Goal: Find specific page/section: Find specific page/section

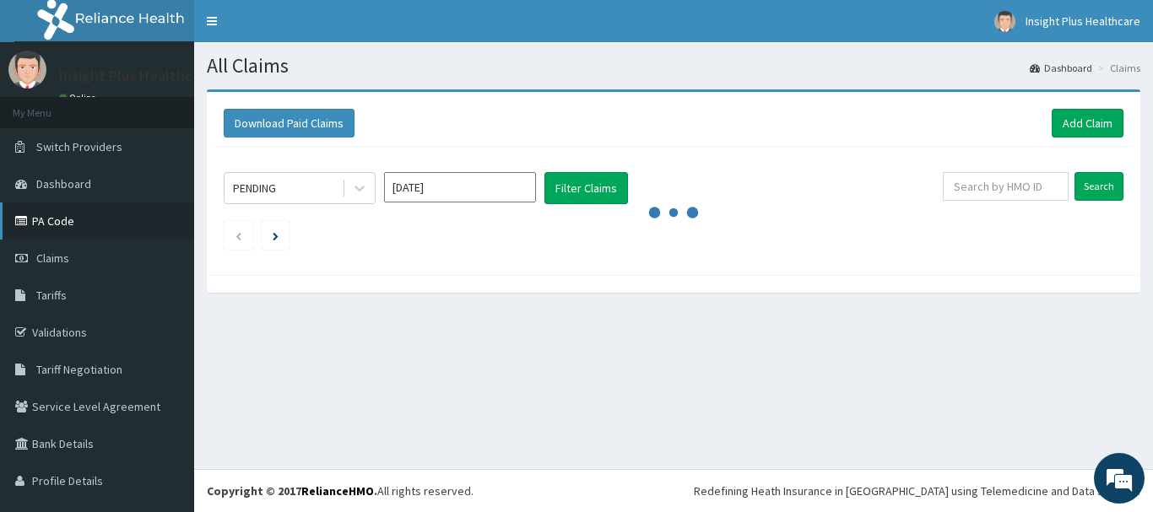
click at [76, 222] on link "PA Code" at bounding box center [97, 221] width 194 height 37
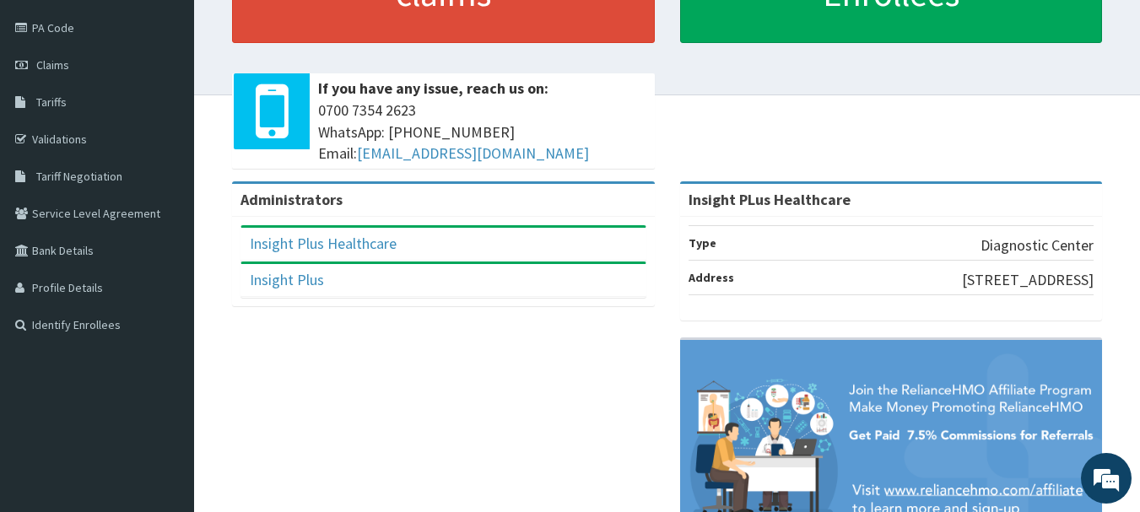
scroll to position [35, 0]
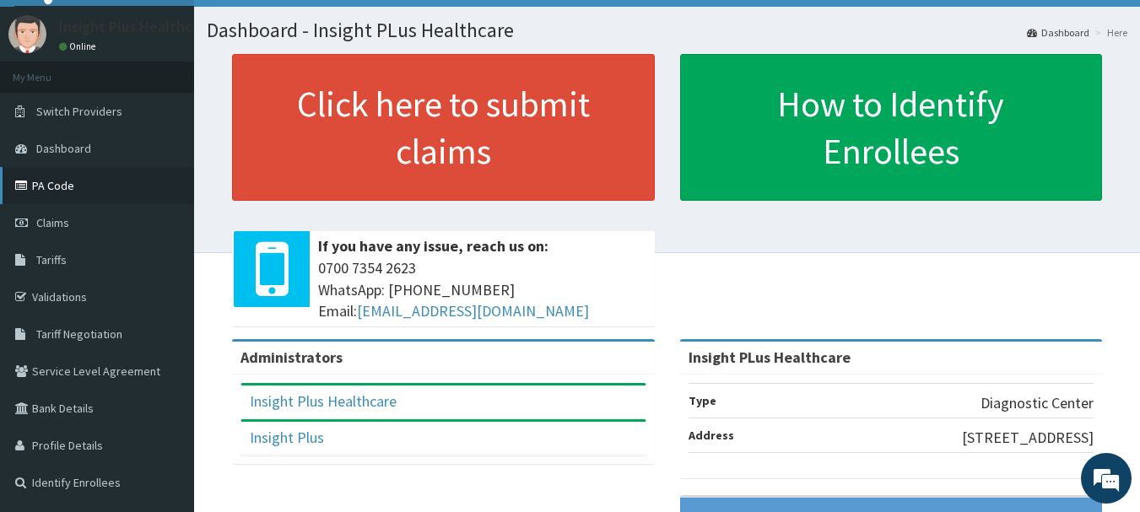
click at [80, 176] on link "PA Code" at bounding box center [97, 185] width 194 height 37
